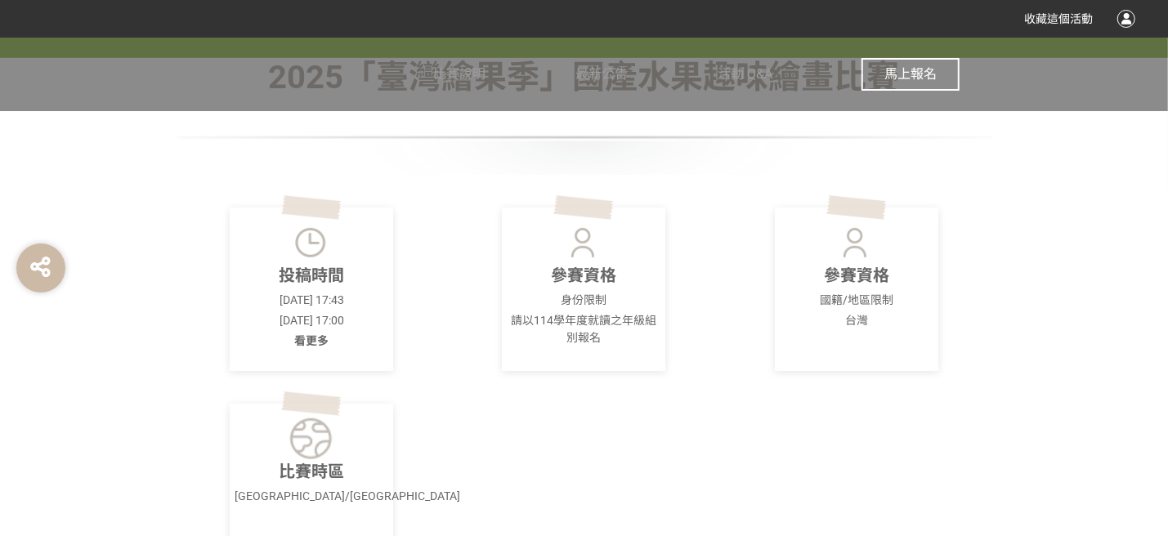
click at [921, 72] on span "馬上報名" at bounding box center [911, 74] width 52 height 16
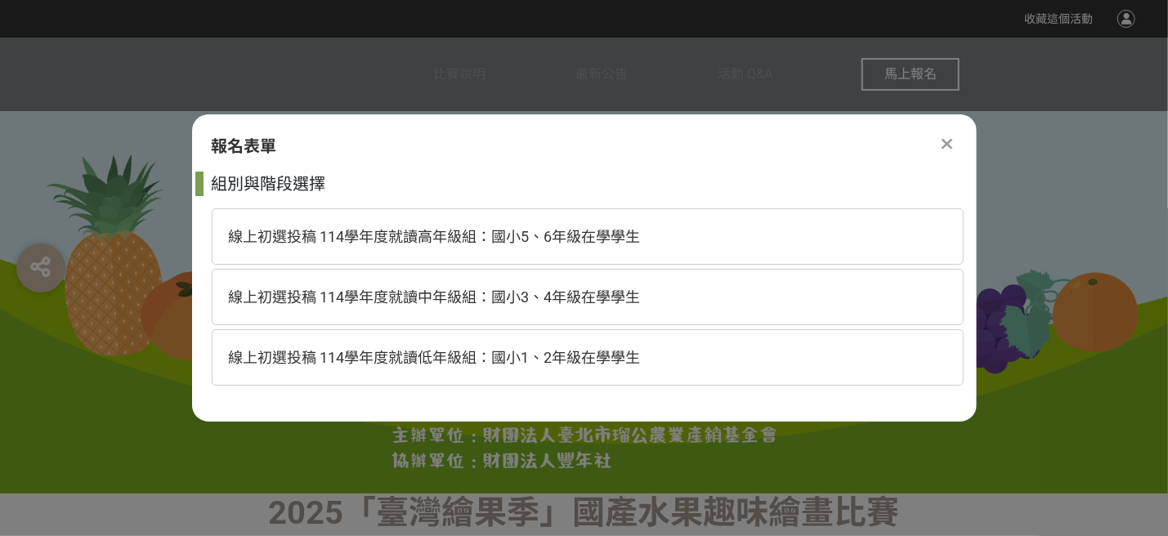
click at [942, 140] on icon at bounding box center [947, 144] width 11 height 16
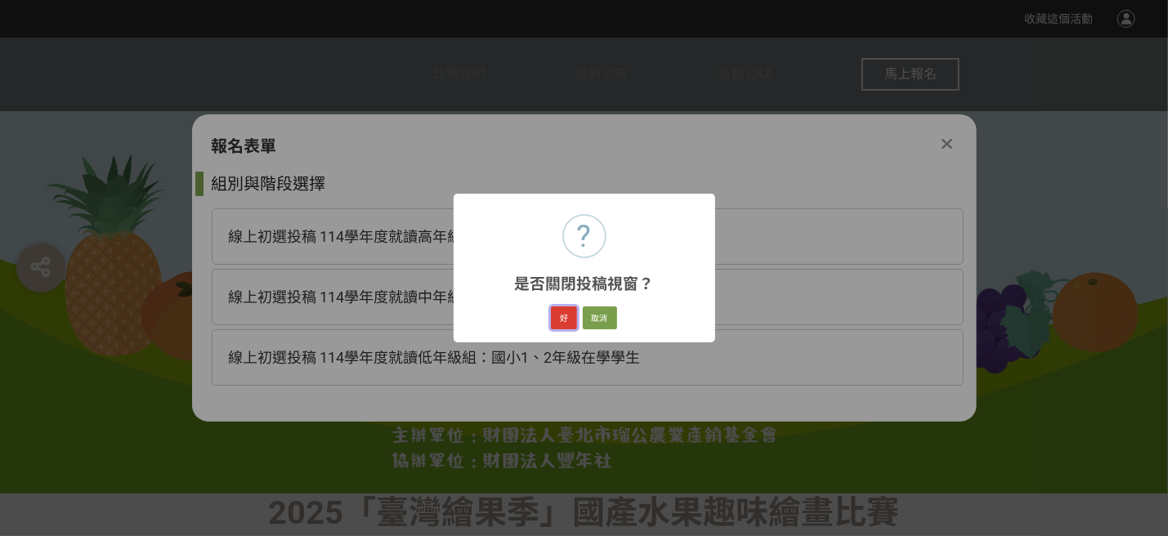
click at [567, 320] on button "好" at bounding box center [564, 318] width 26 height 23
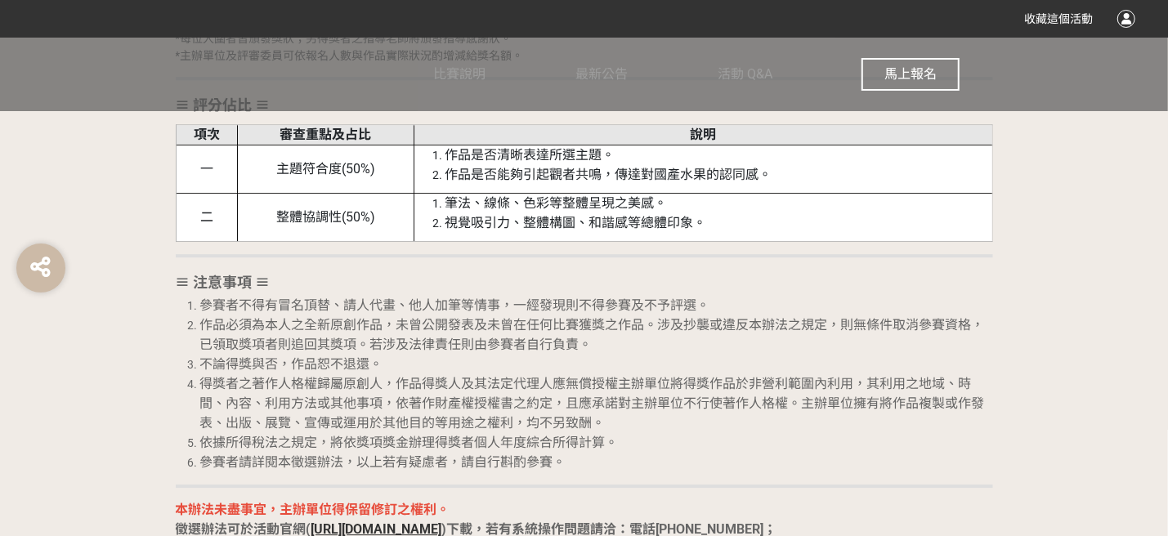
scroll to position [3341, 0]
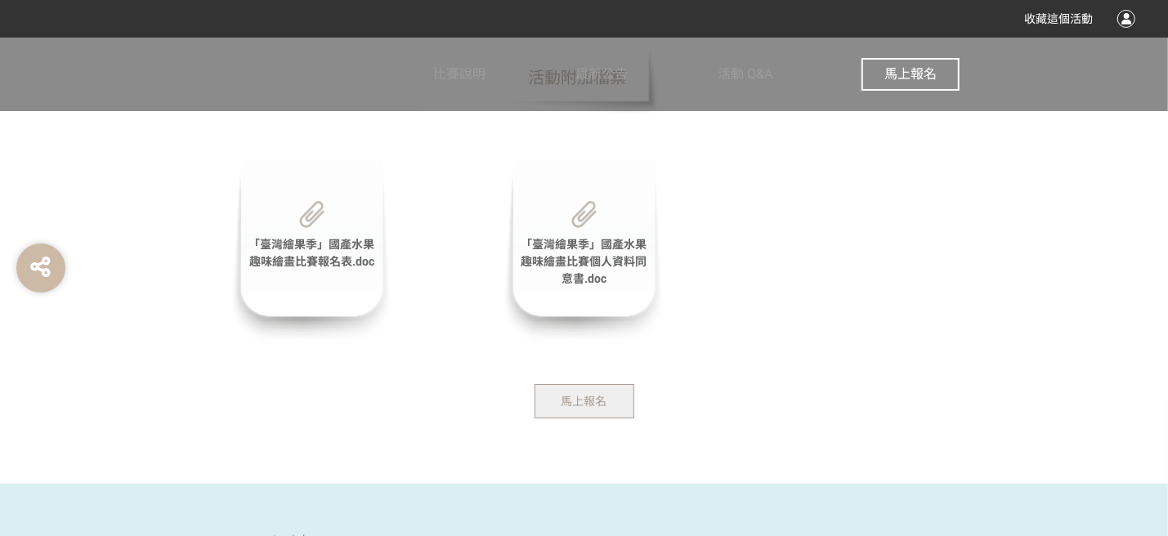
click at [306, 238] on span "「臺灣繪果季」國產水果趣味繪畫比賽報名表.doc" at bounding box center [312, 253] width 126 height 30
click at [866, 64] on button "馬上報名" at bounding box center [911, 74] width 98 height 33
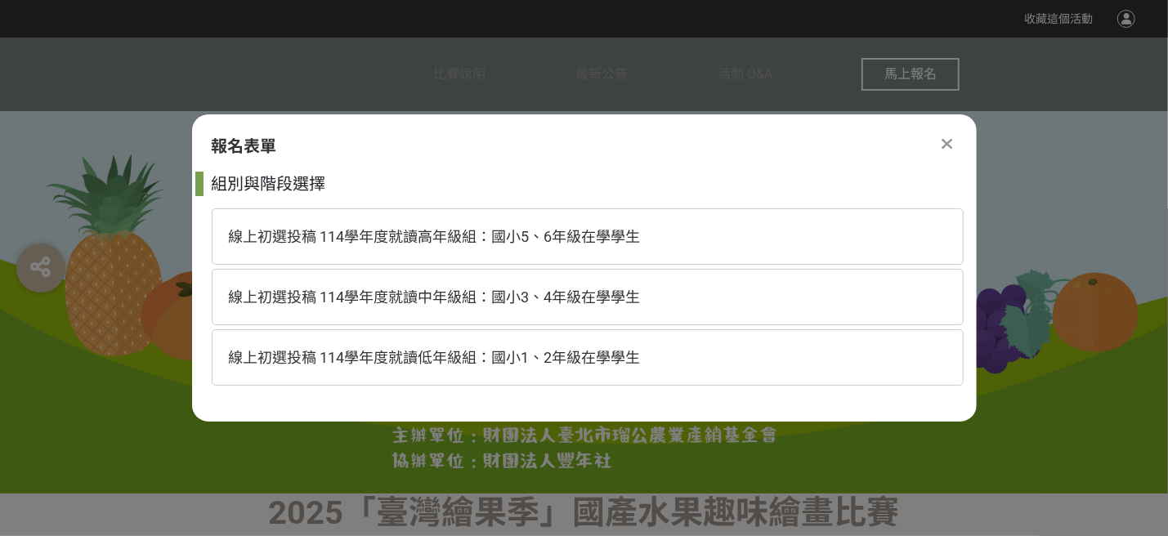
scroll to position [0, 0]
click at [584, 296] on span "線上初選投稿 114學年度就讀中年級組：國小3、4年級在學學生" at bounding box center [435, 297] width 412 height 17
select select "185293:185538"
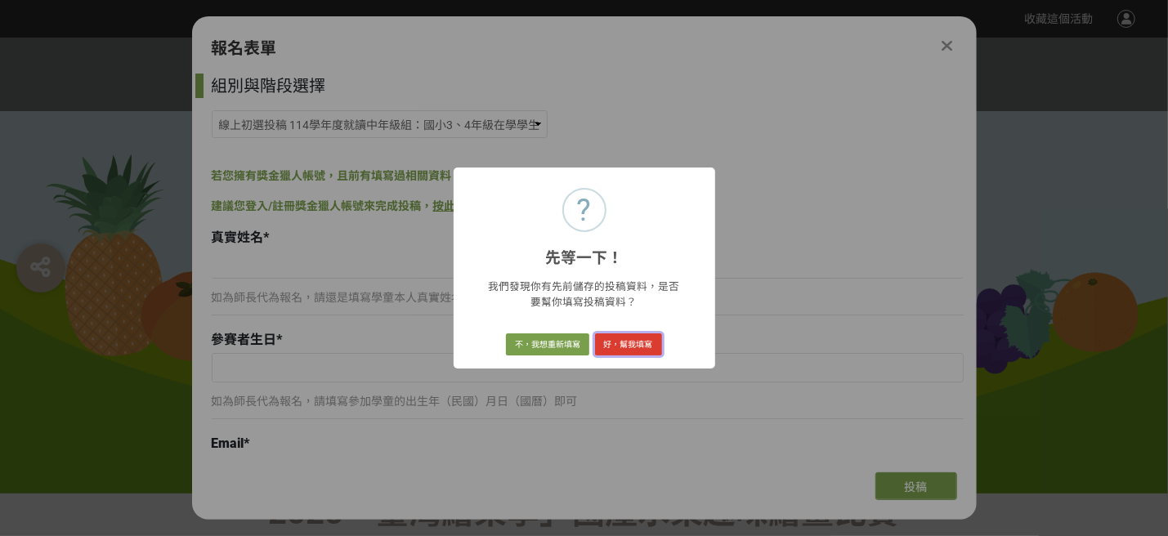
click at [632, 346] on button "好，幫我填寫" at bounding box center [628, 345] width 67 height 23
type input "[PERSON_NAME]"
type input "[DATE]"
type input "[EMAIL_ADDRESS][DOMAIN_NAME]"
type input "0963589636"
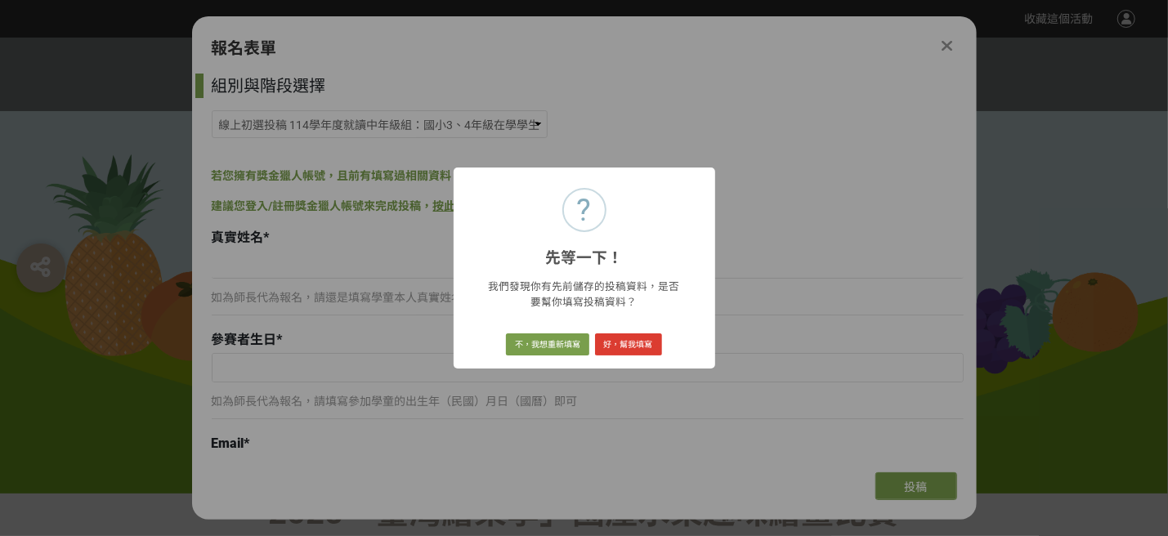
type input "[GEOGRAPHIC_DATA][GEOGRAPHIC_DATA][GEOGRAPHIC_DATA]"
type input "四年級"
type input "[STREET_ADDRESS]"
type input "宥樂"
type input "番石榴"
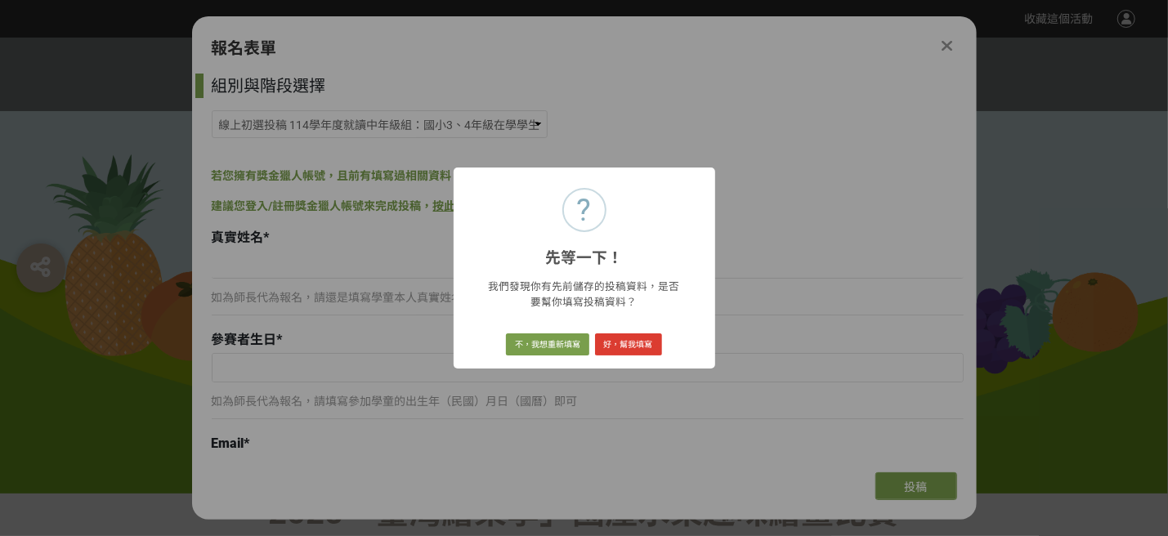
type input "爸爸種的番石榴"
type input "晚餐飯後，爸爸常會拿著切好的番石榴說：[DATE]的番石榴很甜哦！這是爸爸每天，早出晚歸騎著摩托車到田裡辛苦照顧、栽種的番石榴；每每看到爸爸汗流浹背，拿著農具…"
select select "校園講座 / 老師系上推薦"
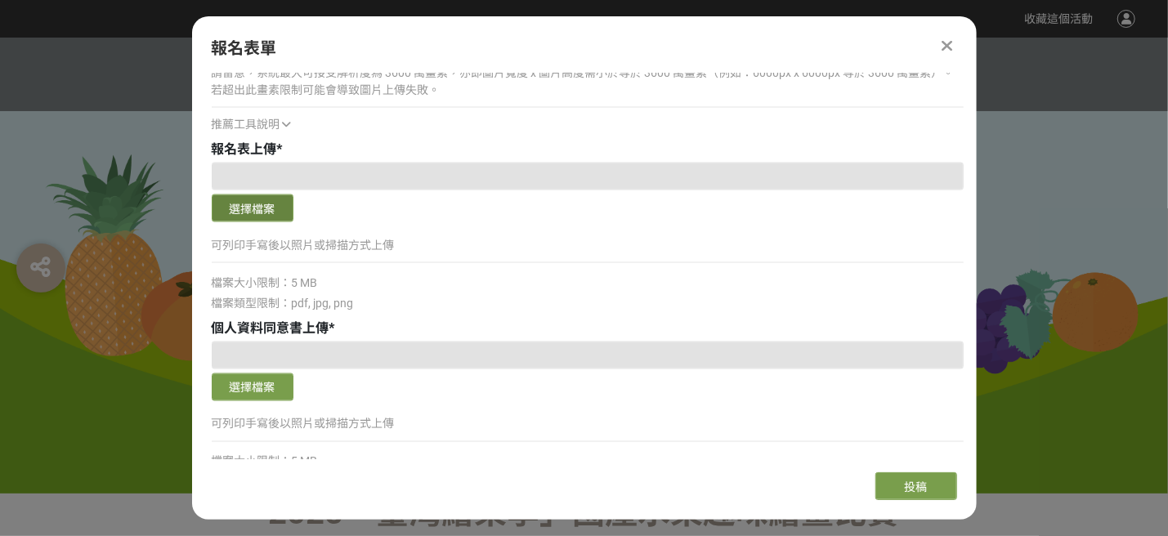
scroll to position [1526, 0]
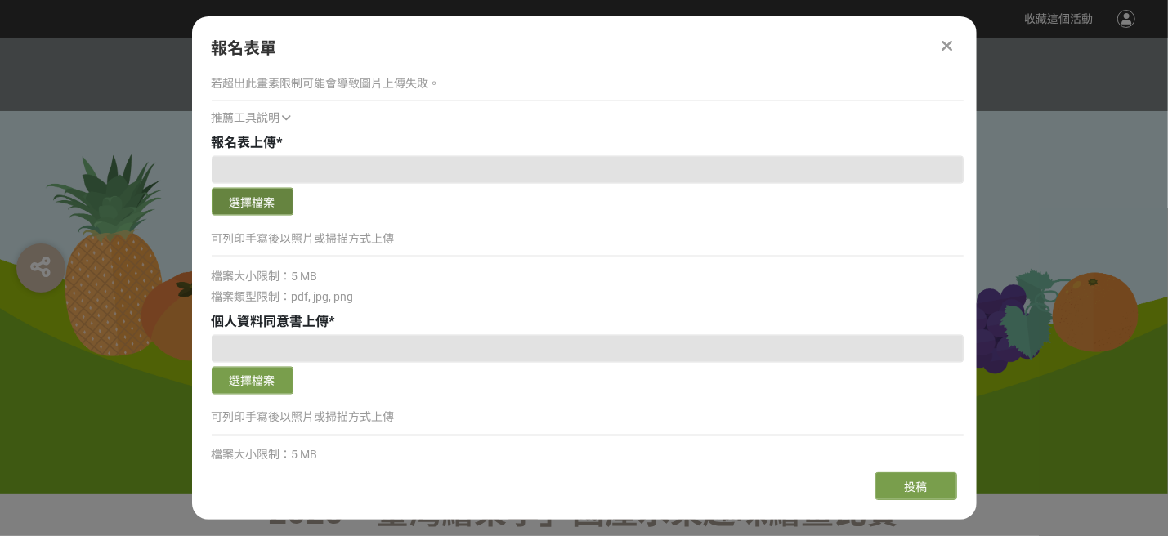
click at [269, 198] on button "選擇檔案" at bounding box center [253, 202] width 82 height 28
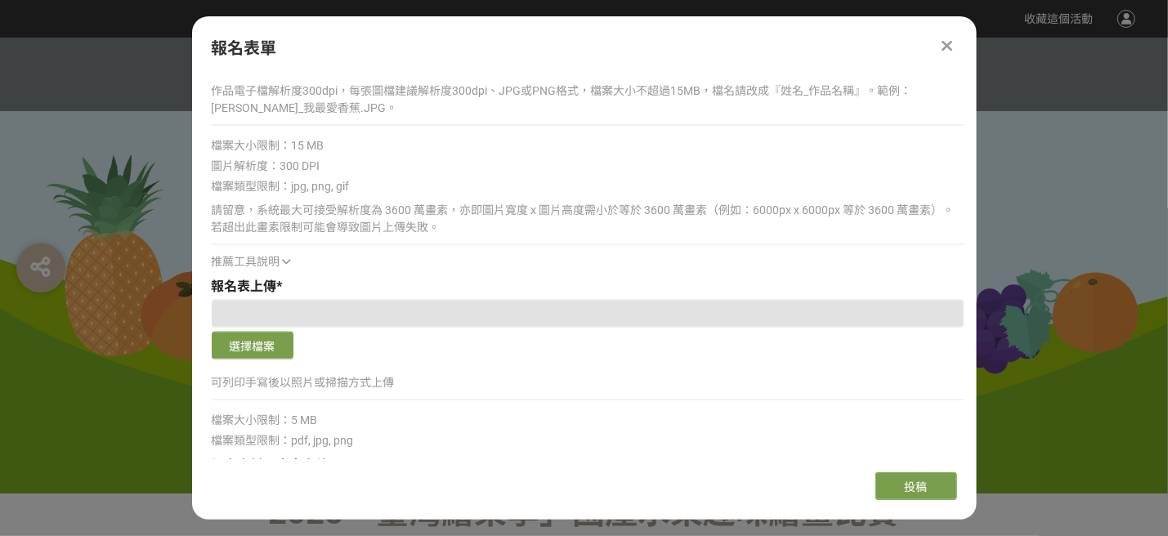
scroll to position [1375, 0]
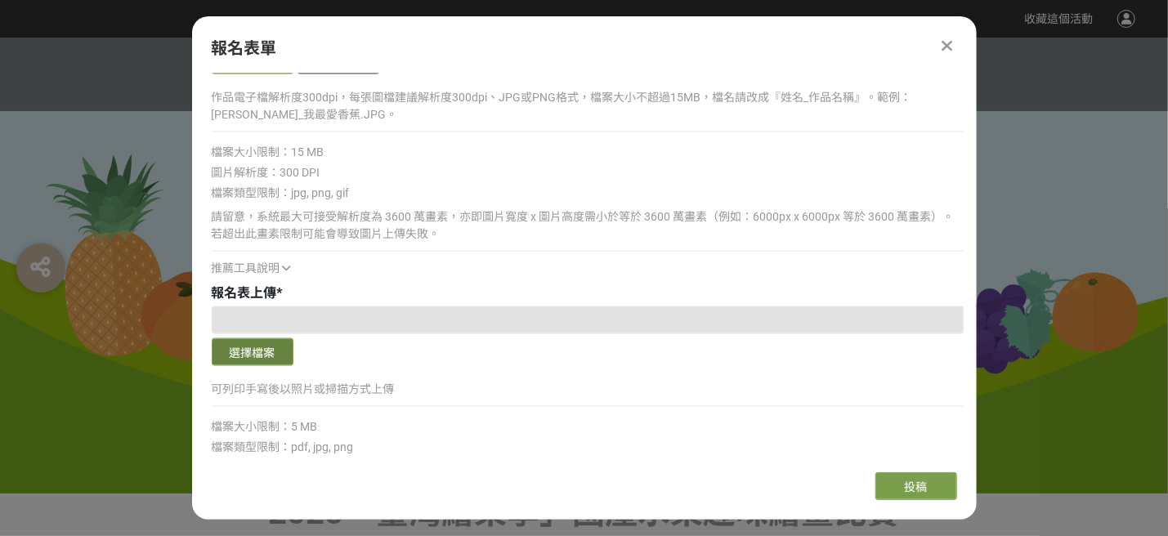
click at [258, 346] on button "選擇檔案" at bounding box center [253, 353] width 82 height 28
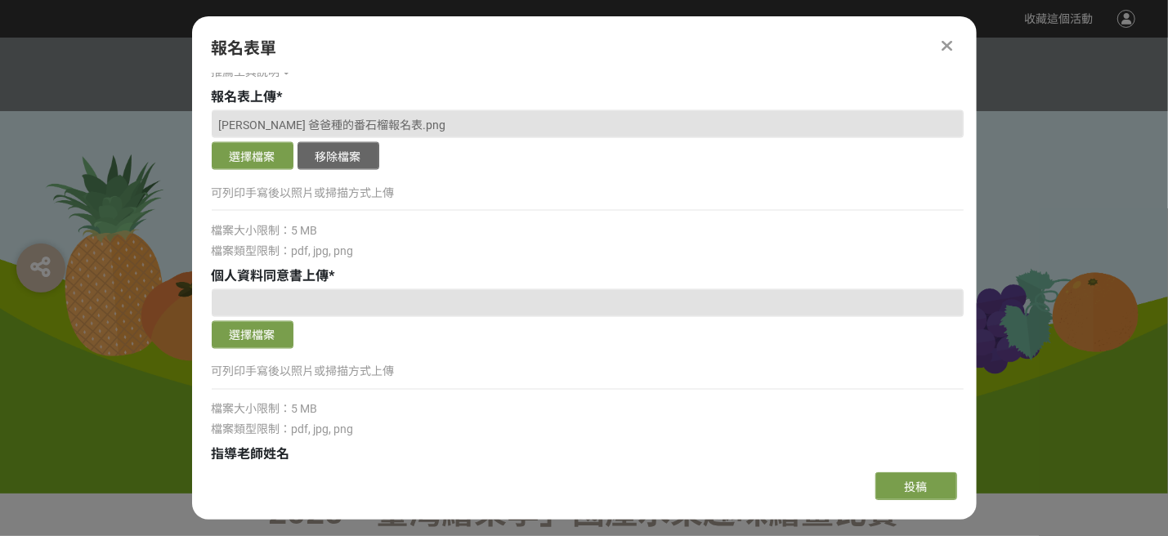
scroll to position [1593, 0]
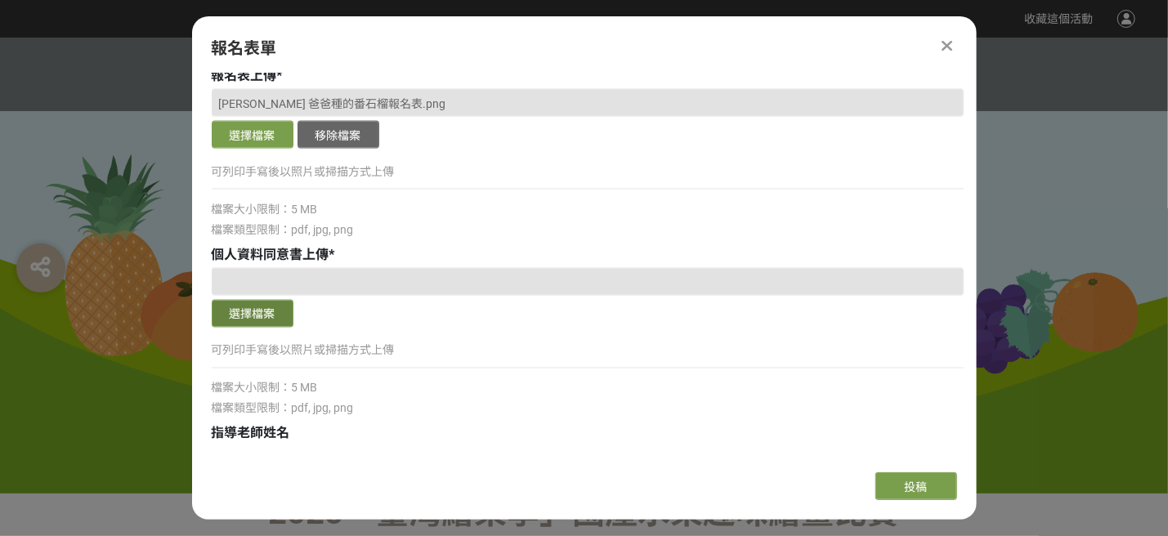
click at [267, 311] on button "選擇檔案" at bounding box center [253, 314] width 82 height 28
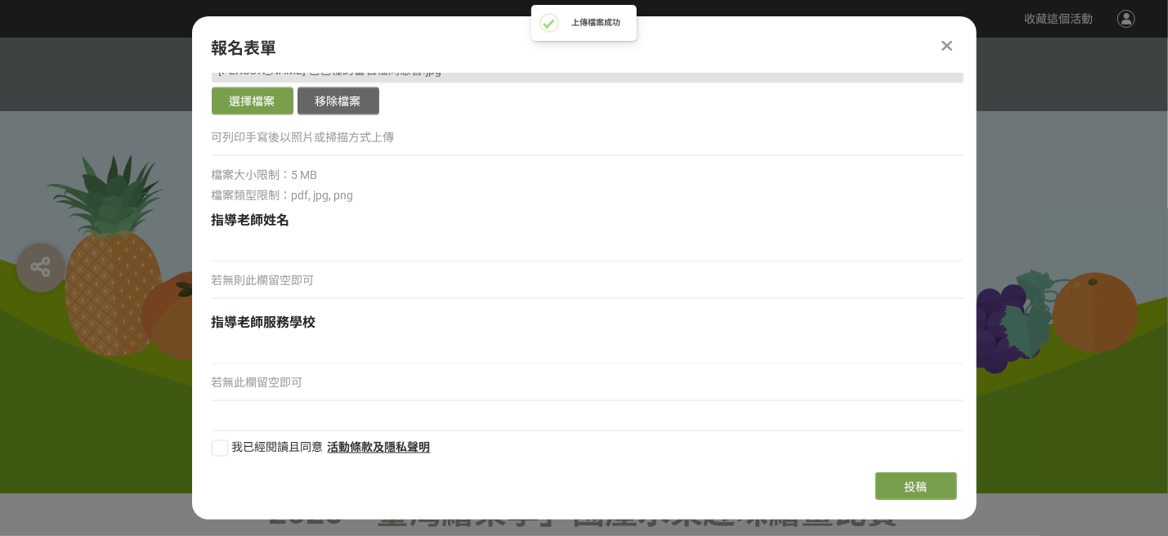
scroll to position [1811, 0]
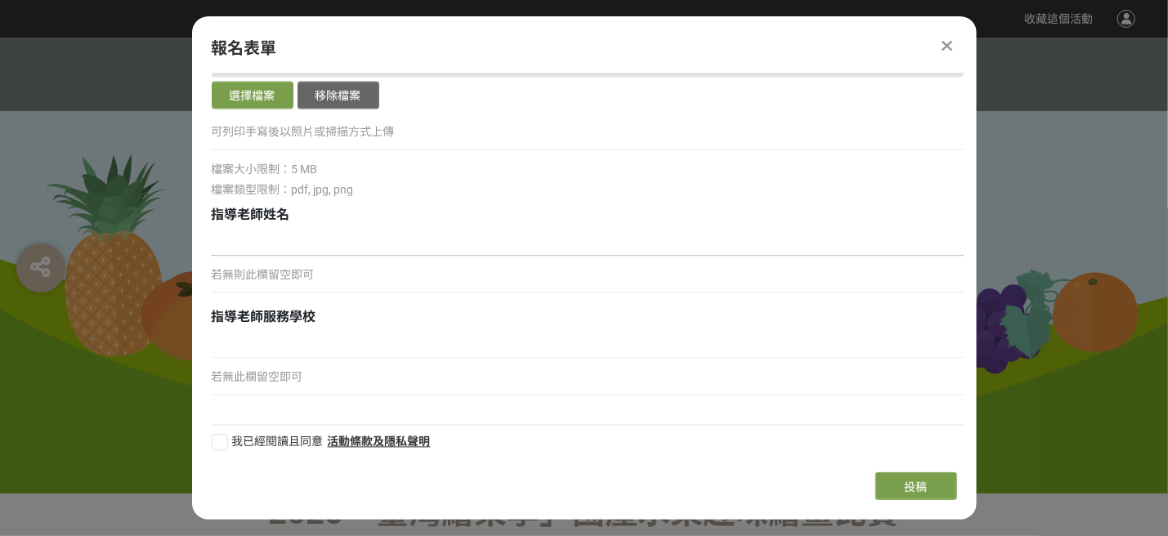
click at [241, 241] on input at bounding box center [588, 243] width 752 height 28
type input "[PERSON_NAME]"
click at [226, 345] on input at bounding box center [588, 345] width 752 height 28
type input "革雨革艸"
type input "手"
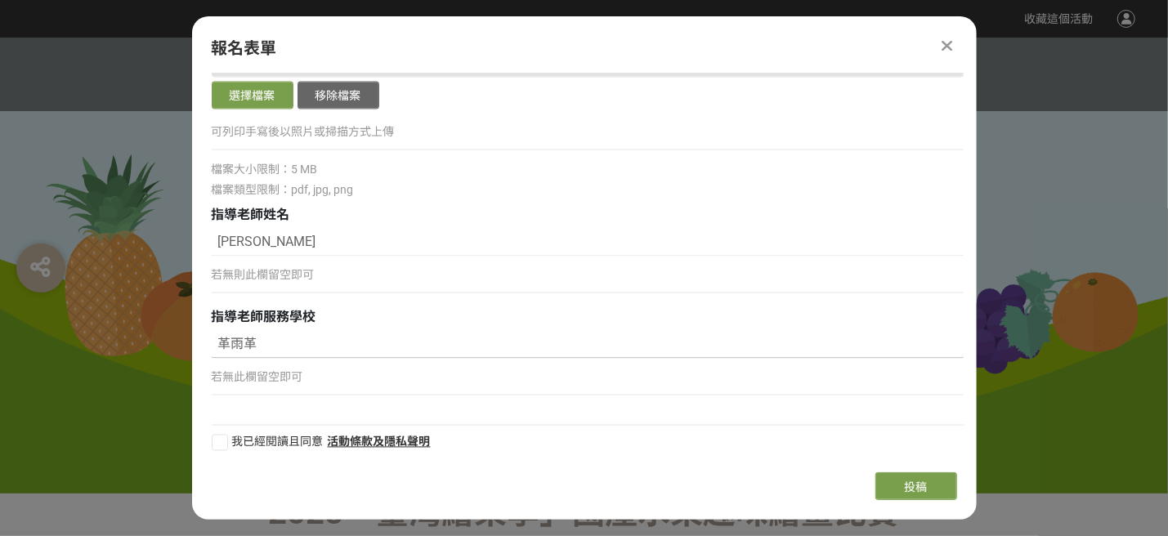
type input "革雨革艸"
type input "手"
type input "革雨革艸"
type input "[GEOGRAPHIC_DATA][GEOGRAPHIC_DATA][GEOGRAPHIC_DATA]"
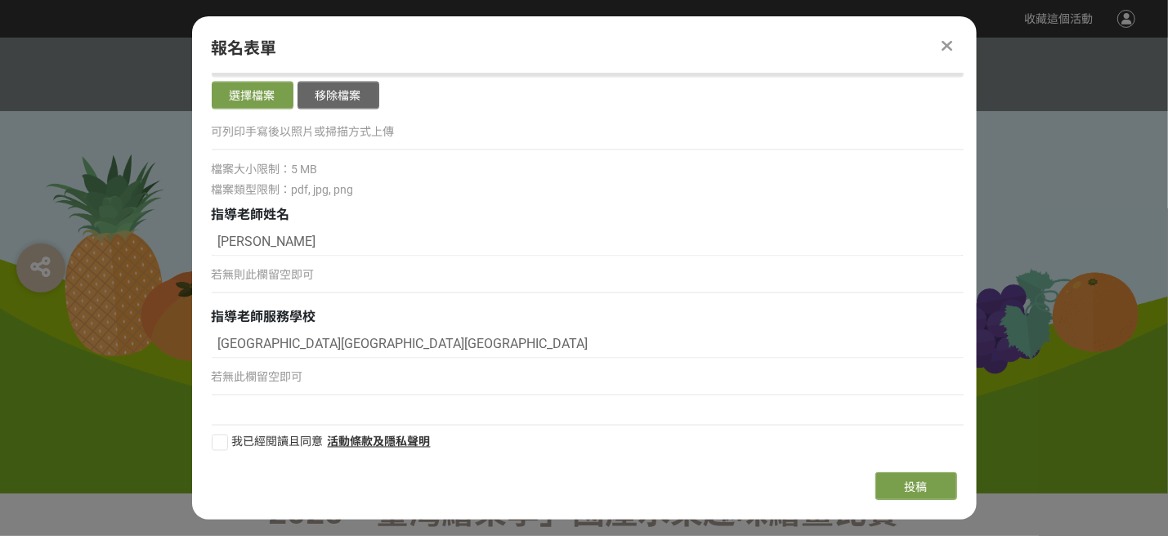
click at [217, 440] on div at bounding box center [220, 443] width 16 height 16
checkbox input "true"
click at [924, 487] on span "投稿" at bounding box center [916, 487] width 23 height 13
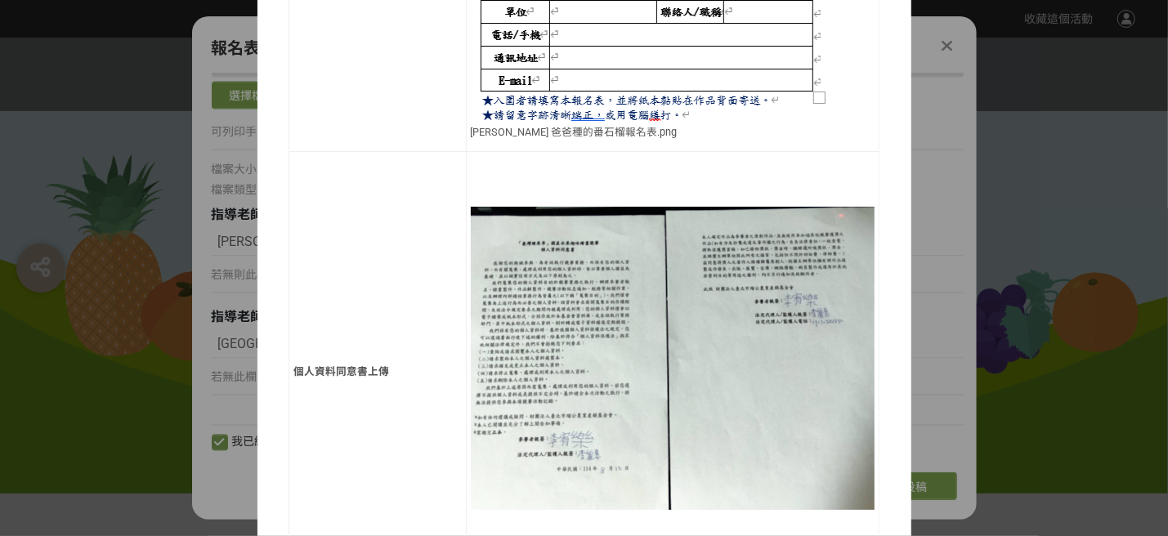
scroll to position [1442, 0]
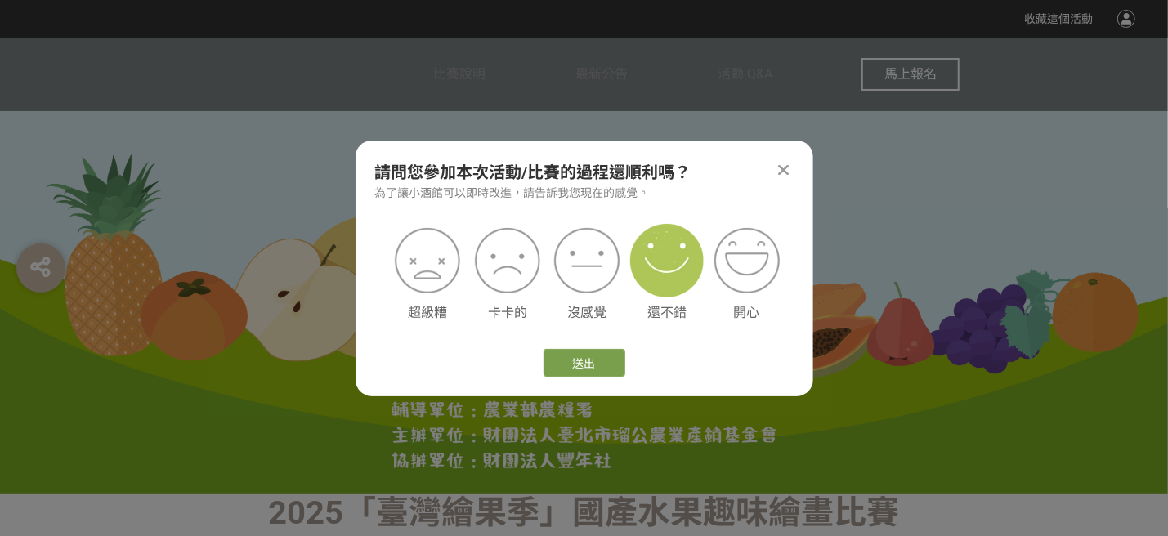
click at [661, 284] on img at bounding box center [667, 261] width 74 height 74
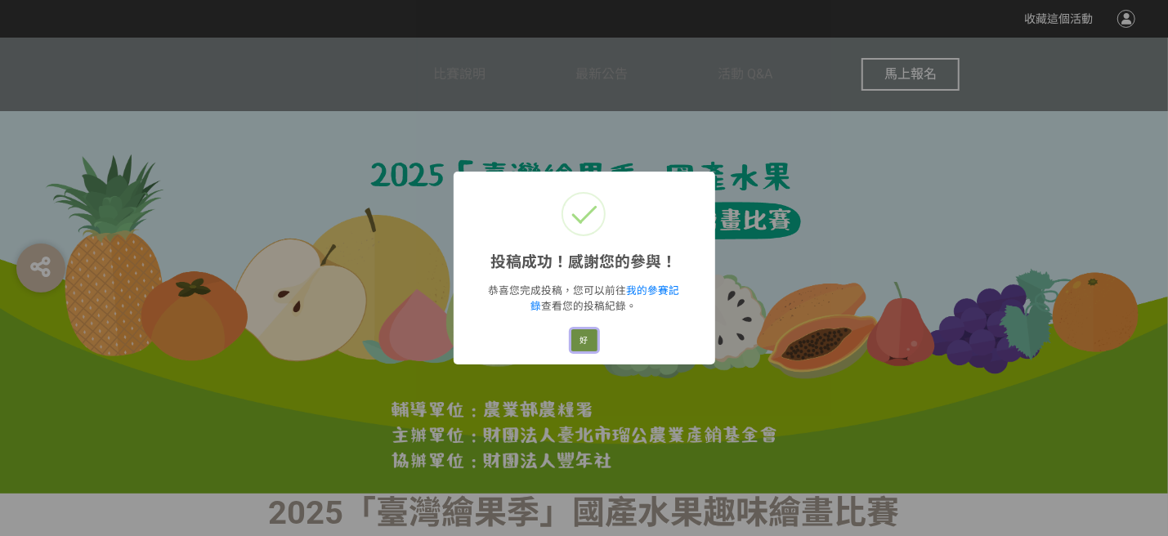
click at [583, 337] on button "好" at bounding box center [585, 341] width 26 height 23
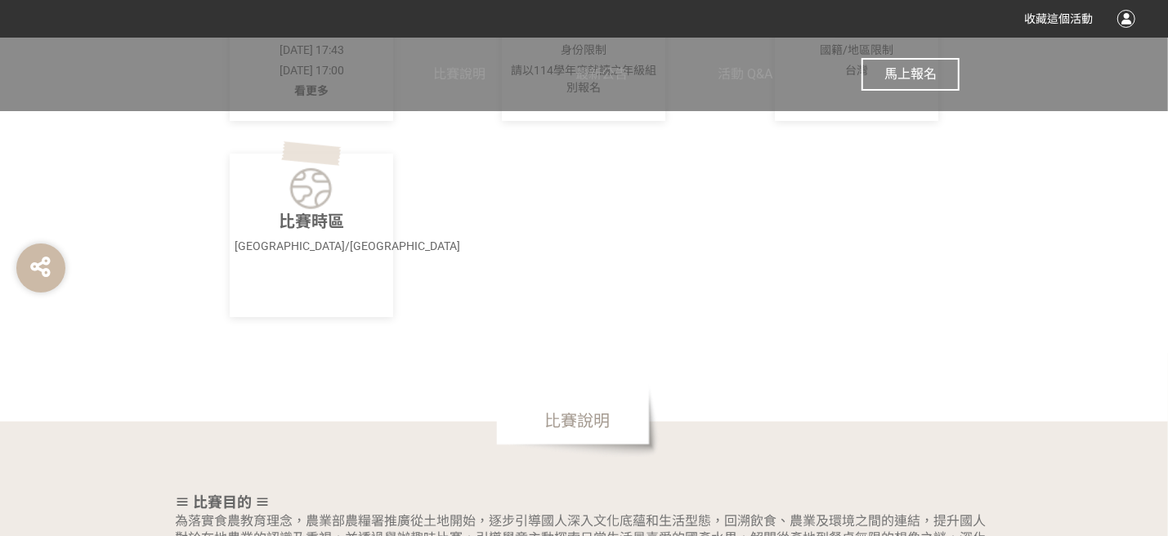
scroll to position [0, 0]
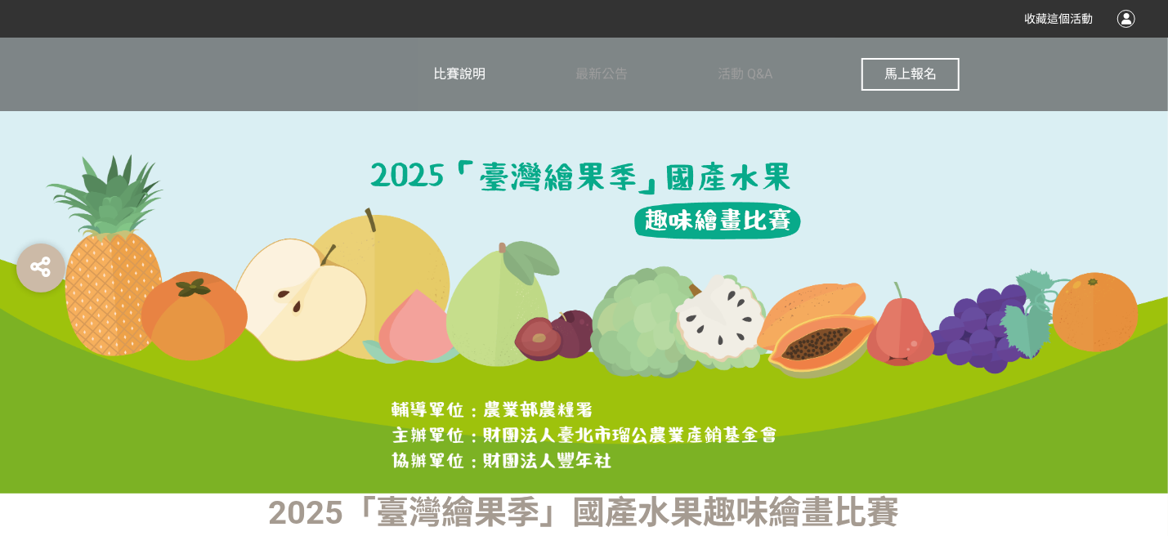
click at [434, 75] on span "比賽說明" at bounding box center [460, 74] width 52 height 16
click at [478, 80] on span "比賽說明" at bounding box center [460, 74] width 52 height 16
click at [470, 76] on span "比賽說明" at bounding box center [460, 74] width 52 height 16
